Goal: Information Seeking & Learning: Learn about a topic

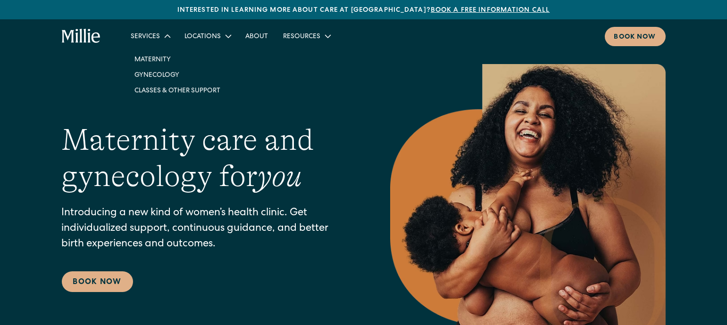
click at [158, 38] on div "Services" at bounding box center [145, 37] width 29 height 10
click at [301, 38] on div "Resources" at bounding box center [301, 37] width 37 height 10
click at [148, 63] on link "Maternity" at bounding box center [177, 59] width 101 height 16
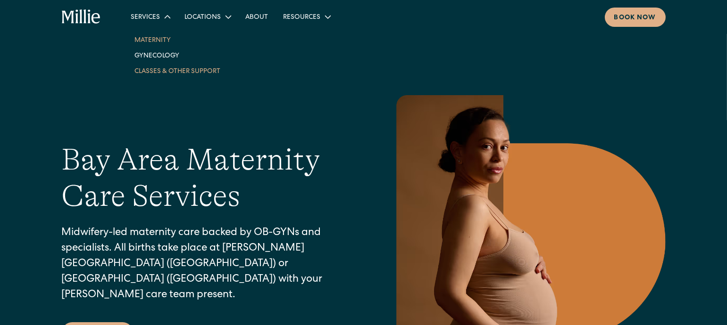
click at [164, 68] on link "Classes & Other Support" at bounding box center [177, 71] width 101 height 16
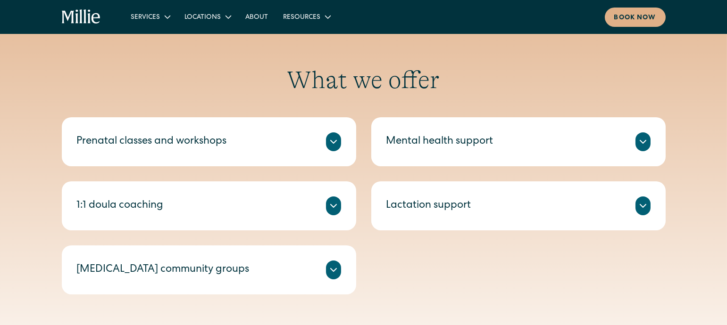
scroll to position [361, 0]
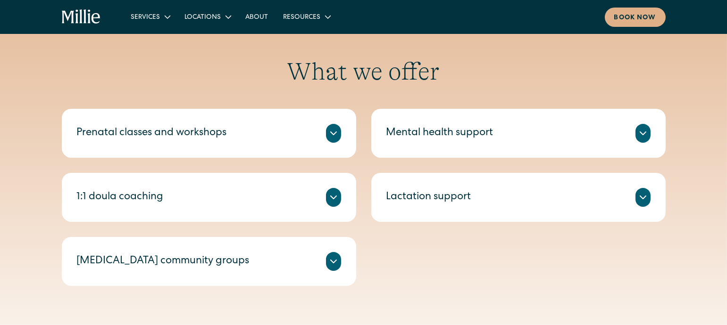
click at [441, 196] on div "Lactation support" at bounding box center [428, 198] width 85 height 16
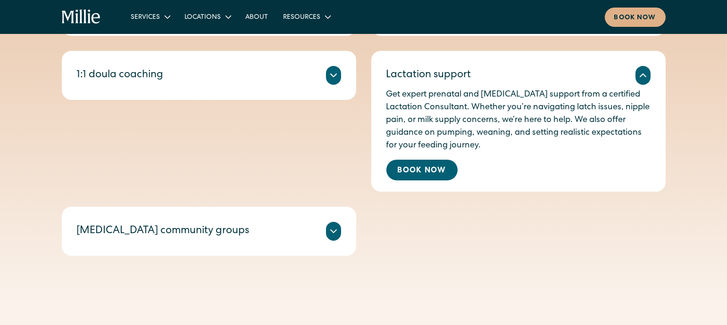
scroll to position [487, 0]
